Goal: Task Accomplishment & Management: Manage account settings

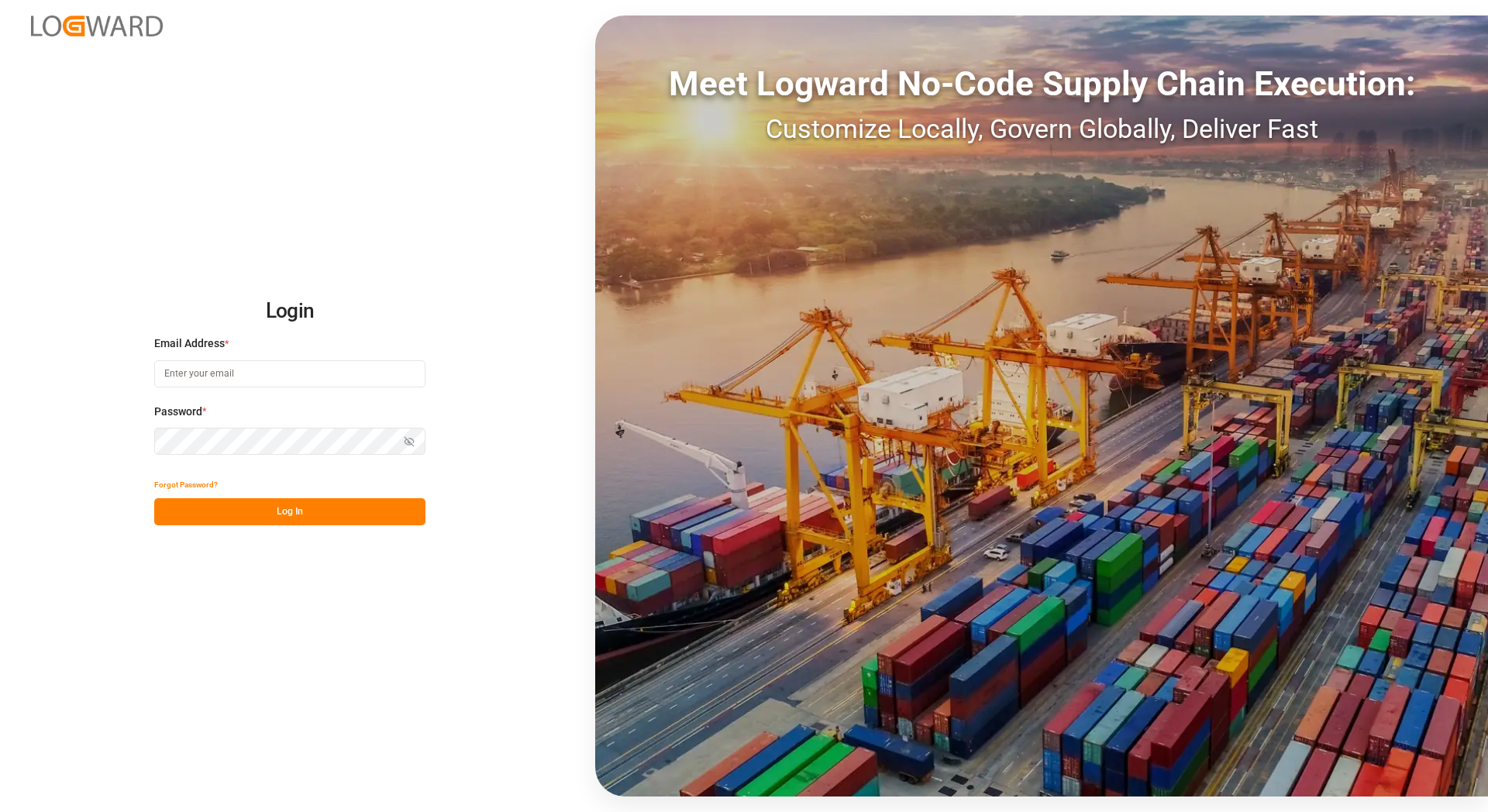
click at [265, 372] on input at bounding box center [289, 374] width 271 height 27
click at [0, 811] on com-1password-button at bounding box center [0, 812] width 0 height 0
type input "[EMAIL_ADDRESS][DOMAIN_NAME]"
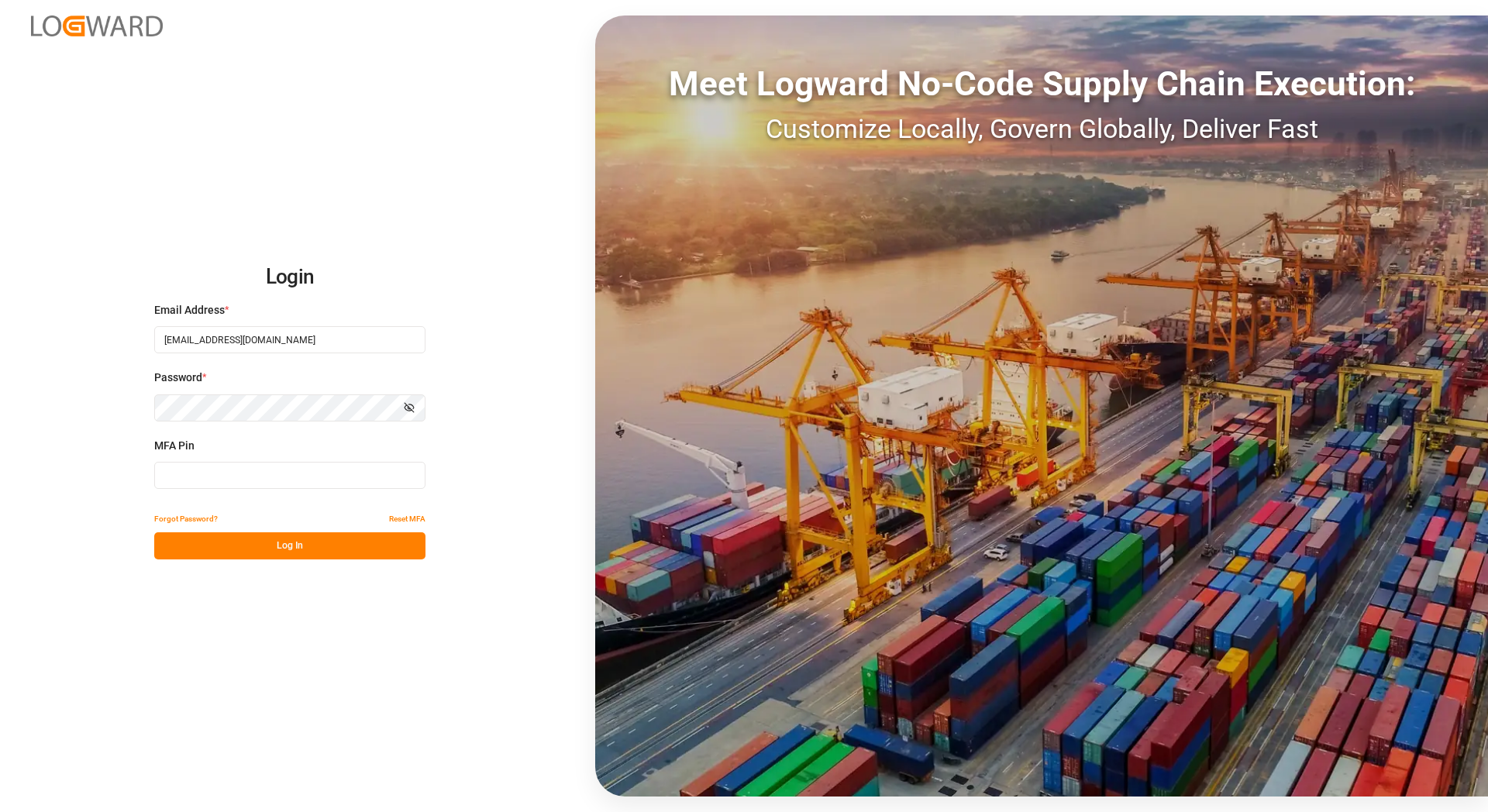
click at [297, 474] on input at bounding box center [289, 475] width 271 height 27
click at [385, 334] on input "[EMAIL_ADDRESS][DOMAIN_NAME]" at bounding box center [289, 339] width 271 height 27
click at [0, 811] on com-1password-button at bounding box center [0, 812] width 0 height 0
click at [233, 470] on input at bounding box center [289, 475] width 271 height 27
paste input "064743"
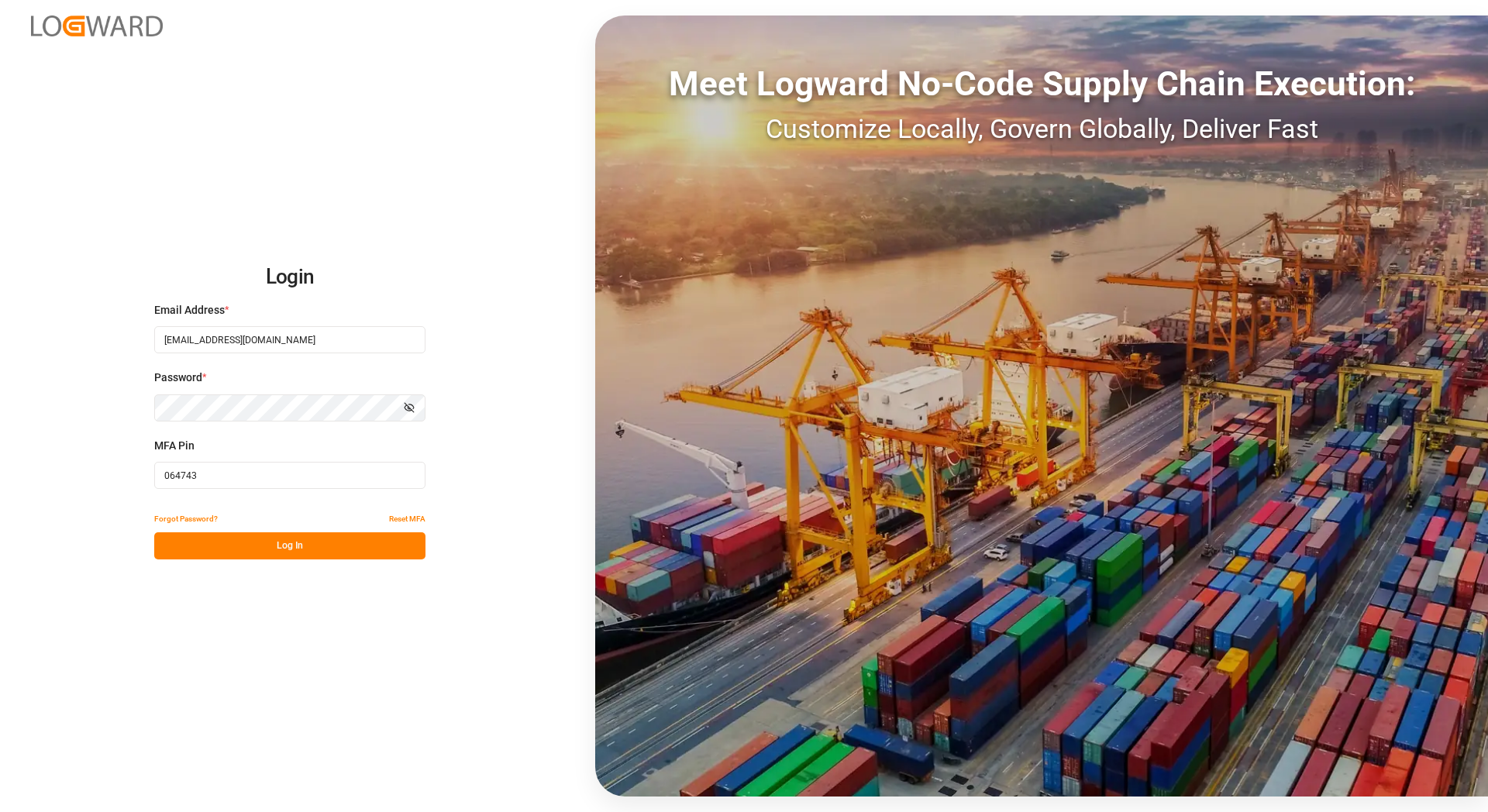
type input "064743"
click at [325, 550] on button "Log In" at bounding box center [289, 546] width 271 height 27
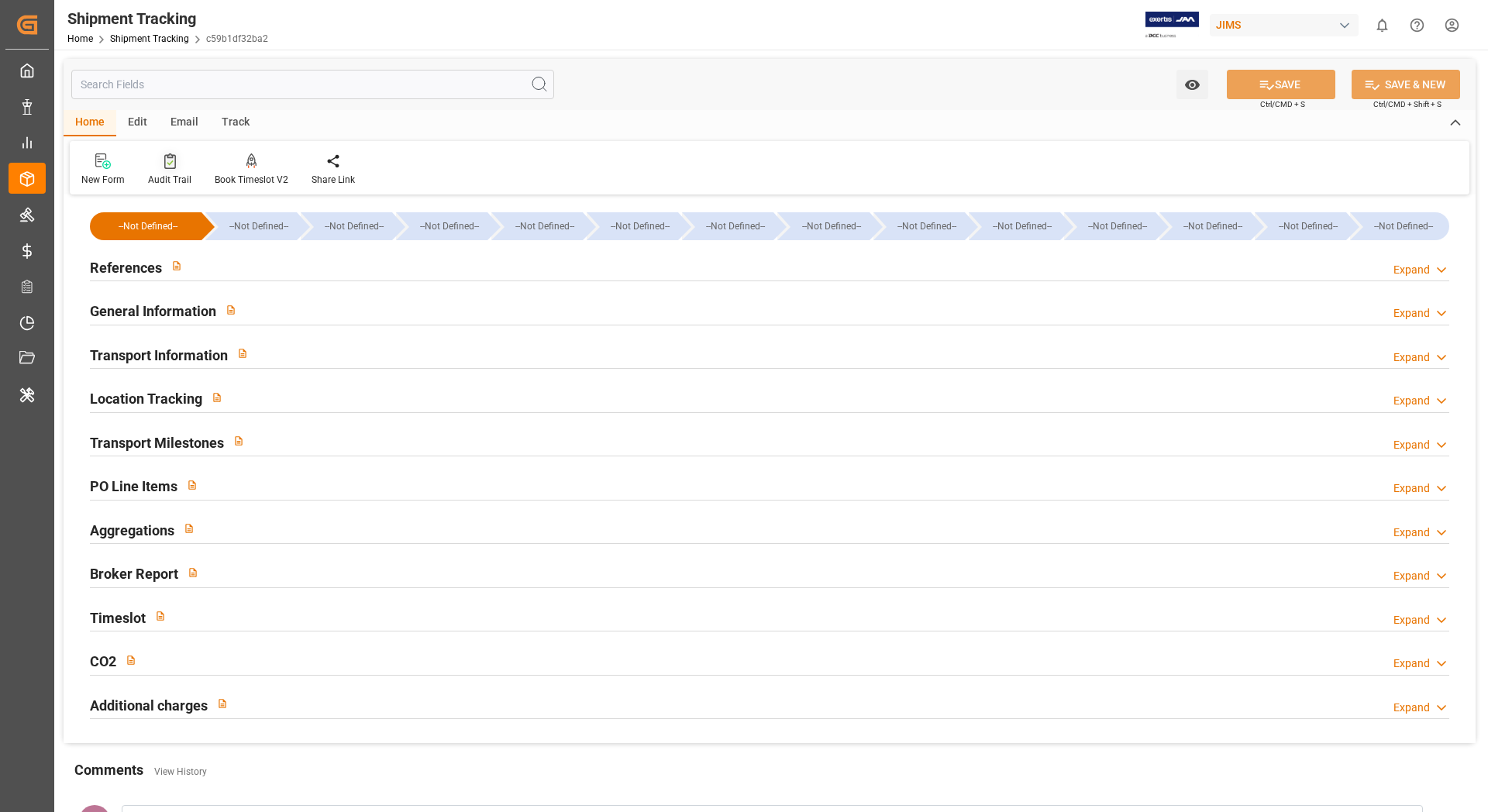
click at [170, 164] on icon at bounding box center [170, 161] width 12 height 16
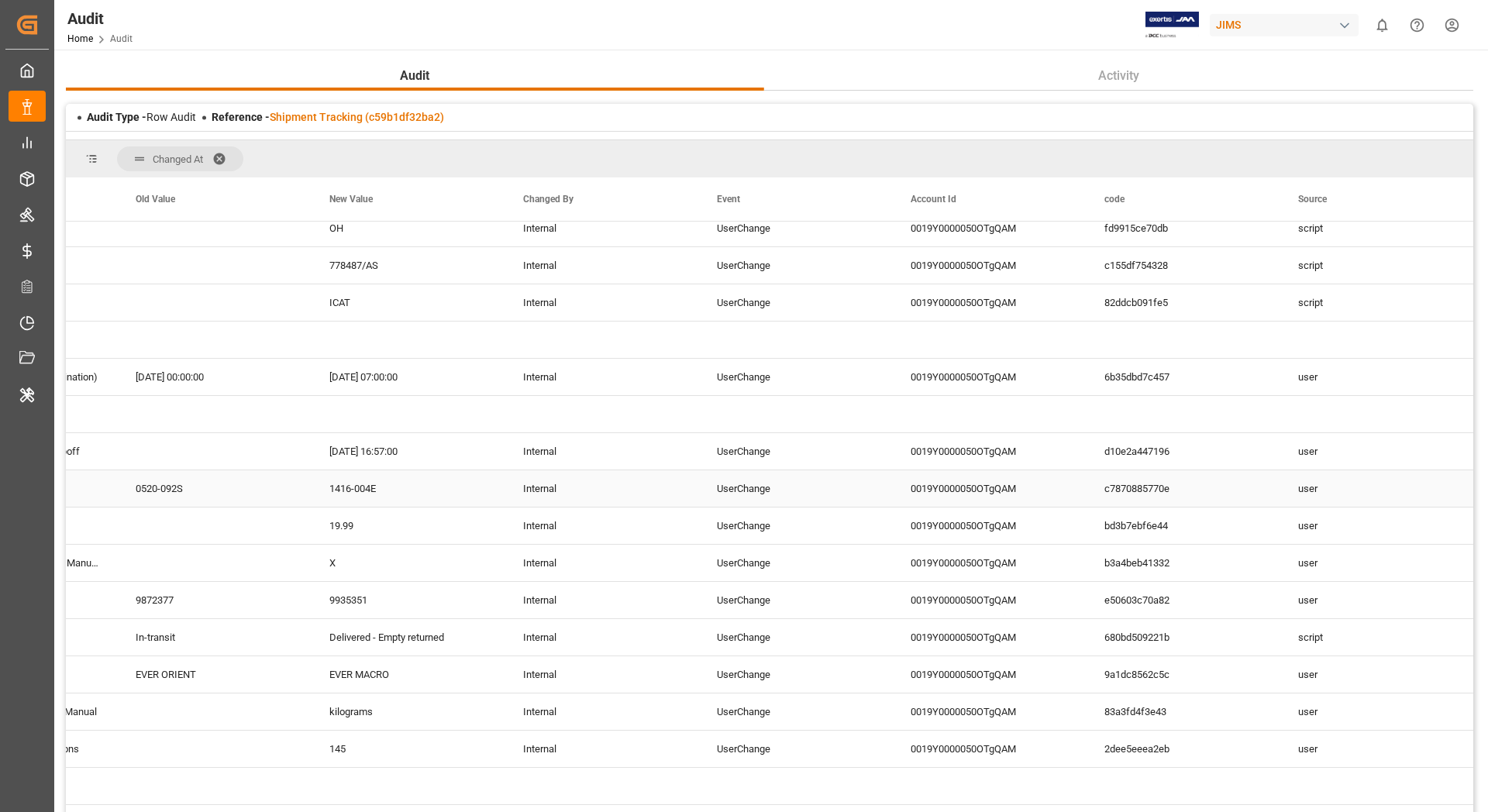
scroll to position [0, 702]
